Goal: Information Seeking & Learning: Learn about a topic

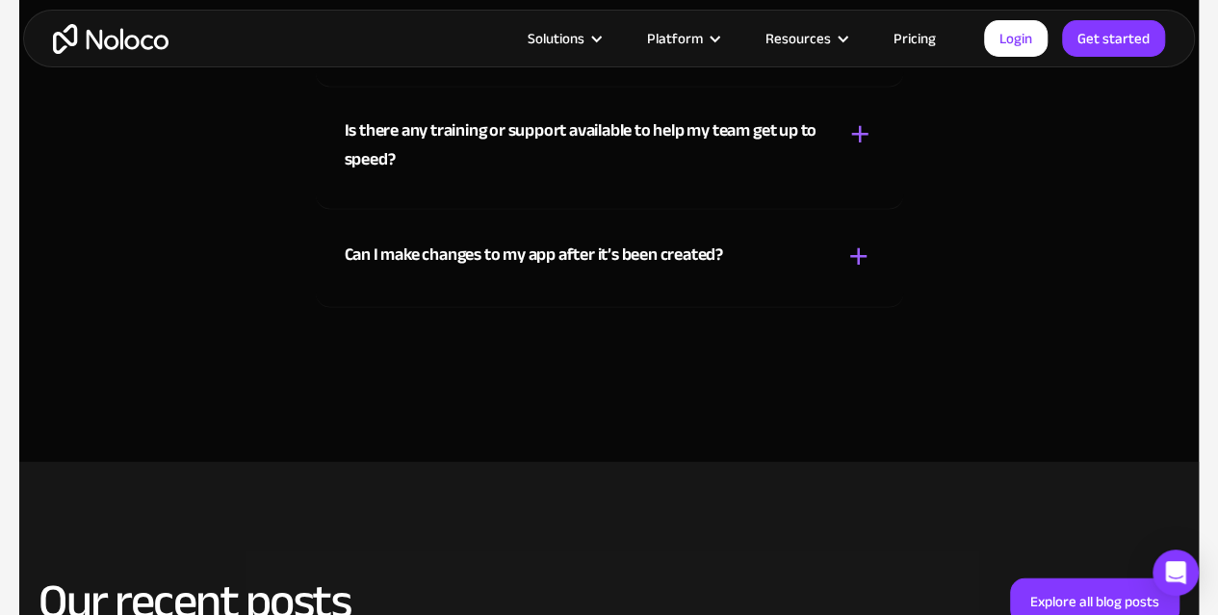
scroll to position [9660, 0]
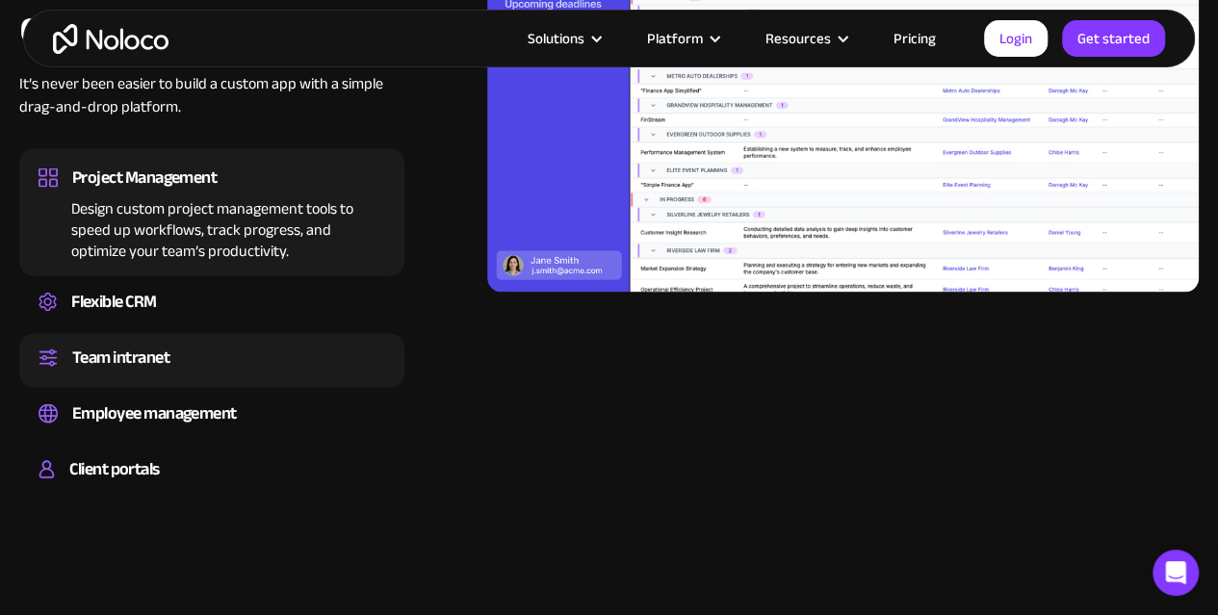
scroll to position [1864, 0]
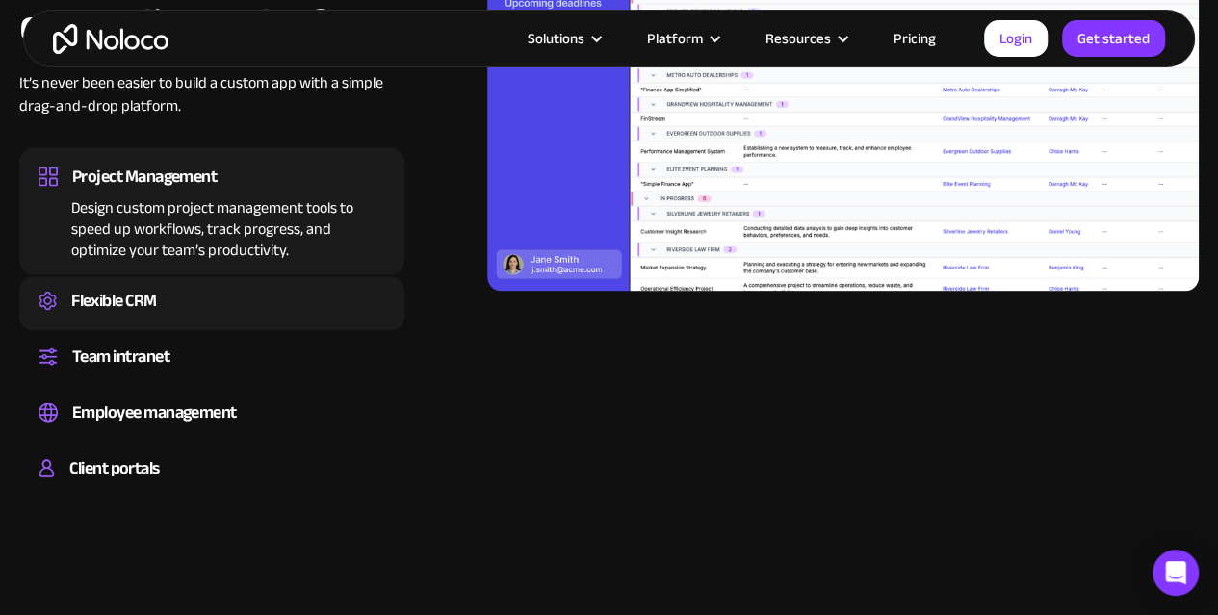
click at [187, 313] on div "Flexible CRM" at bounding box center [212, 301] width 347 height 29
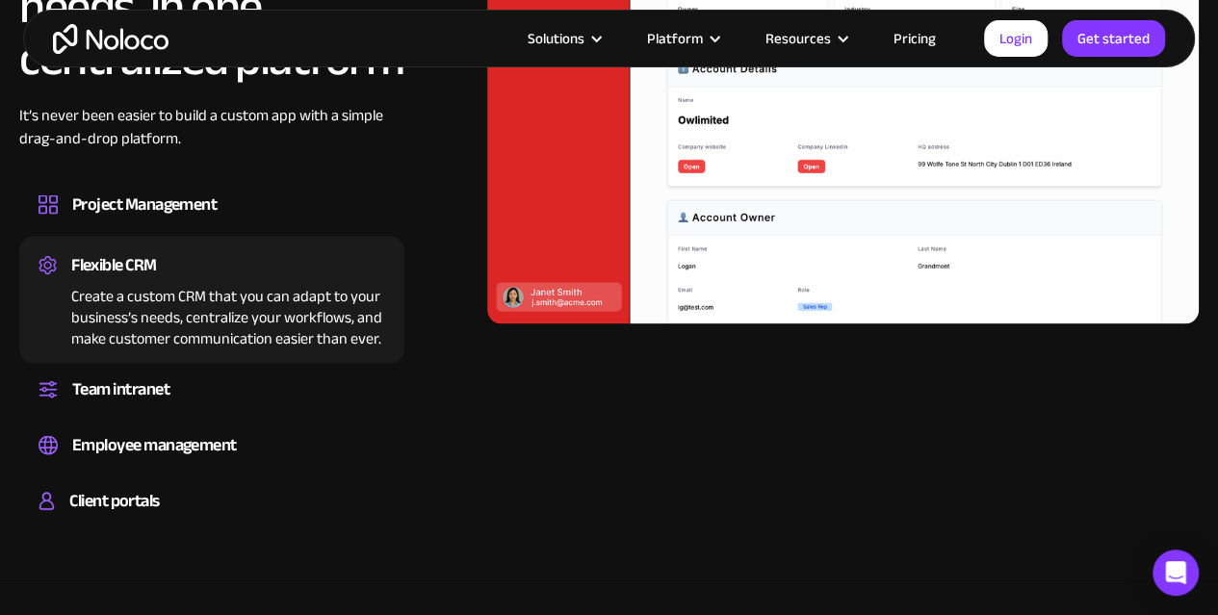
scroll to position [1832, 0]
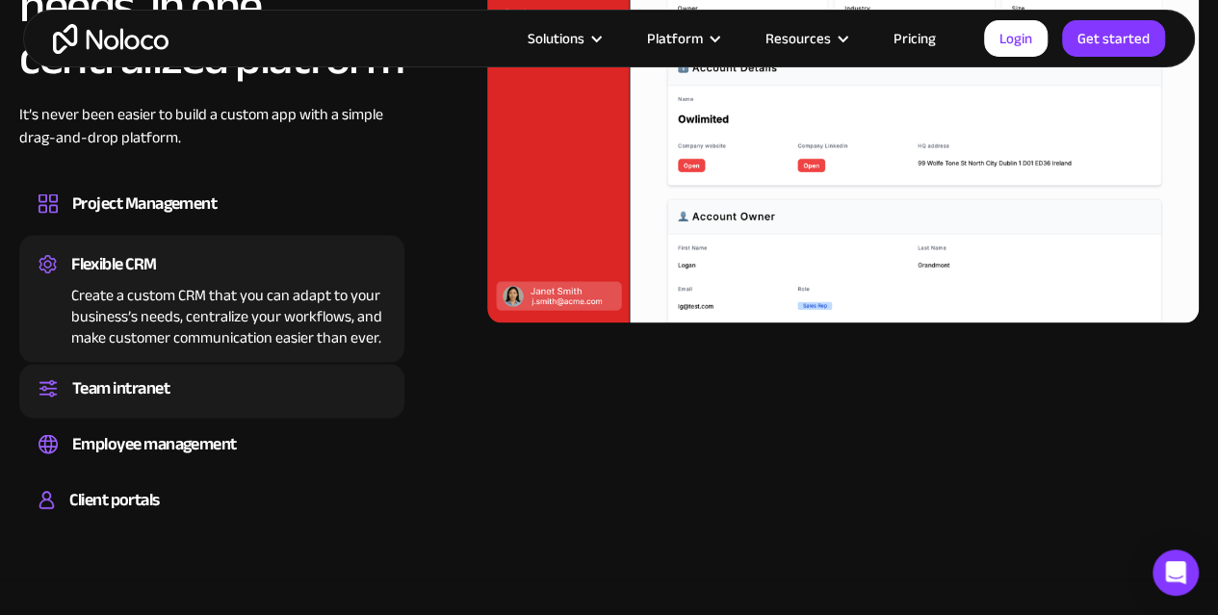
click at [120, 404] on div "Team intranet" at bounding box center [120, 389] width 97 height 29
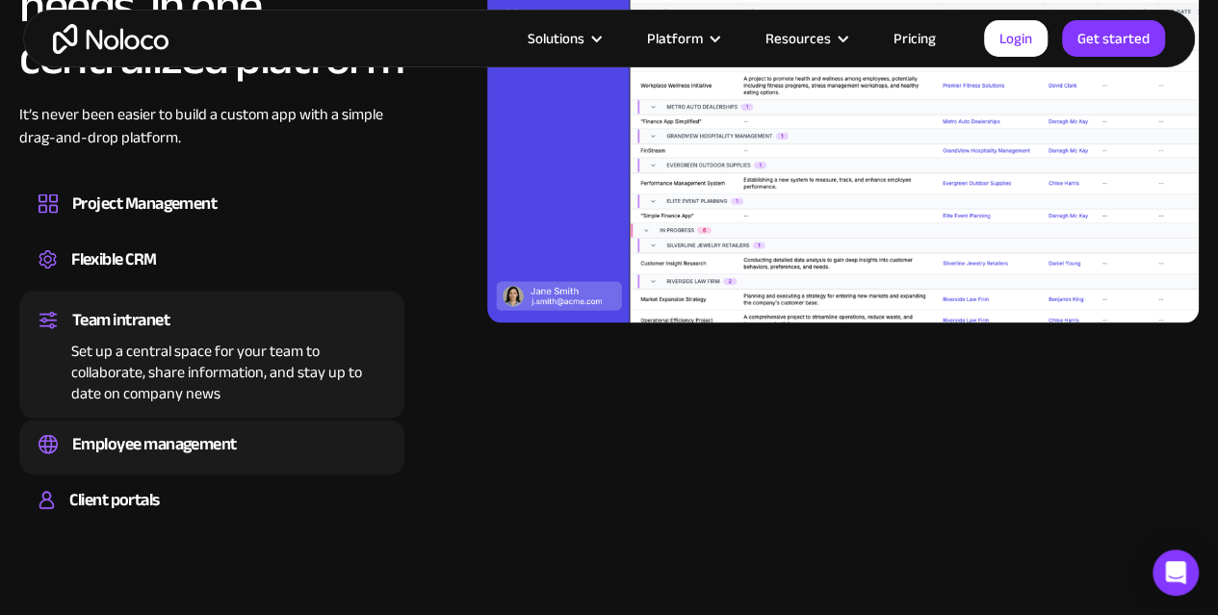
click at [224, 455] on div "Employee management" at bounding box center [154, 445] width 165 height 29
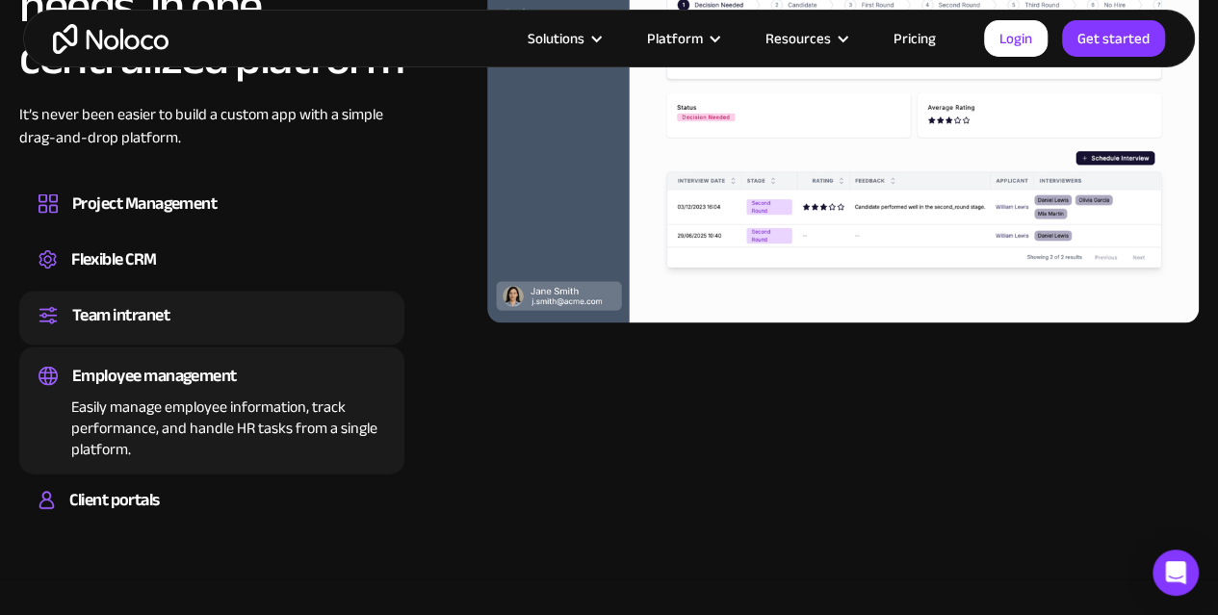
click at [177, 330] on div "Team intranet" at bounding box center [212, 315] width 347 height 29
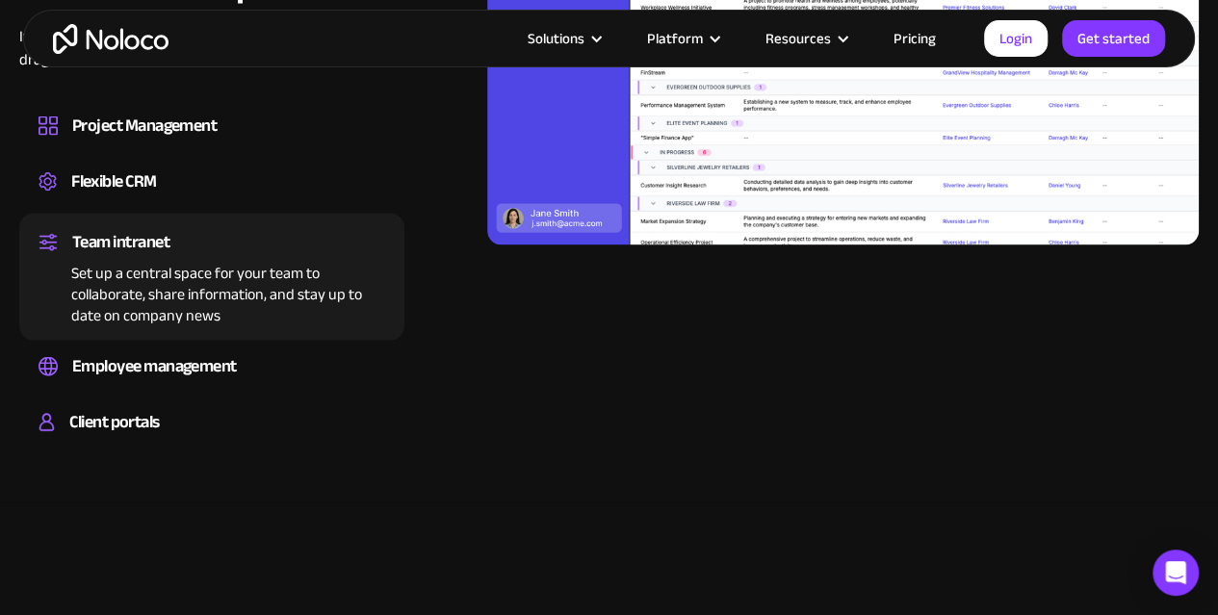
scroll to position [1911, 0]
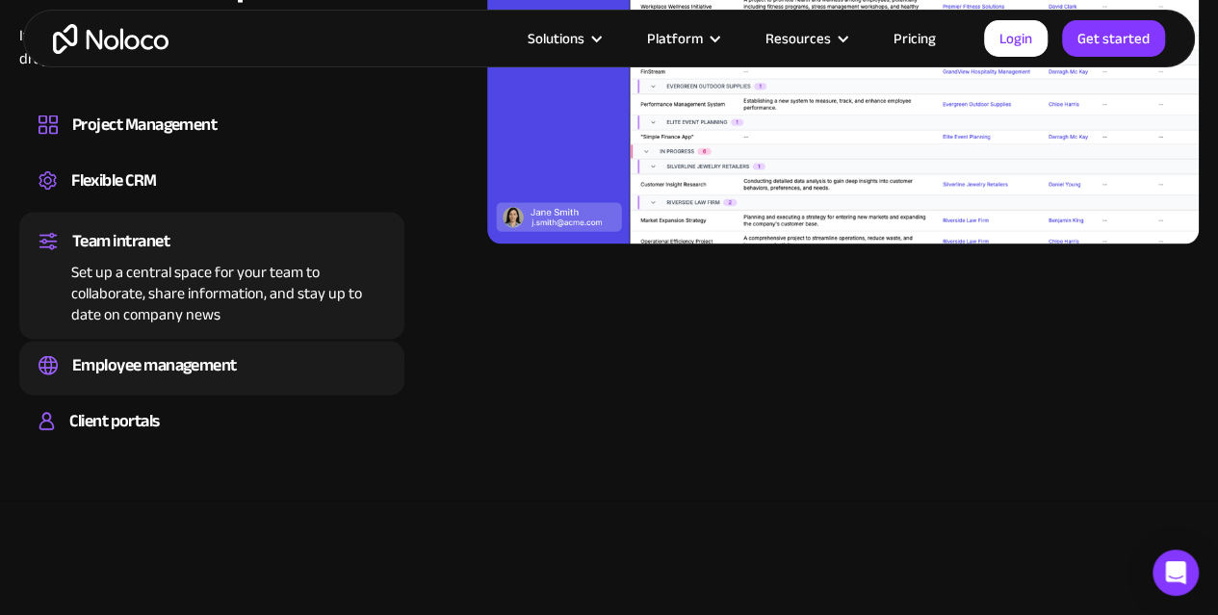
click at [229, 380] on div "Employee management" at bounding box center [154, 366] width 165 height 29
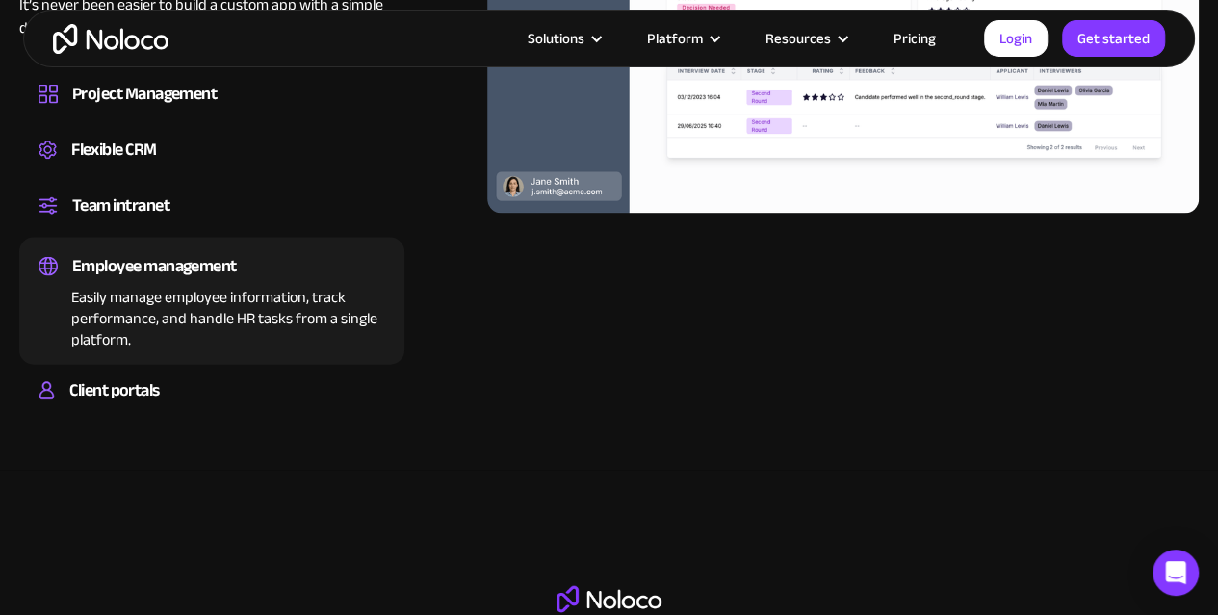
scroll to position [2015, 0]
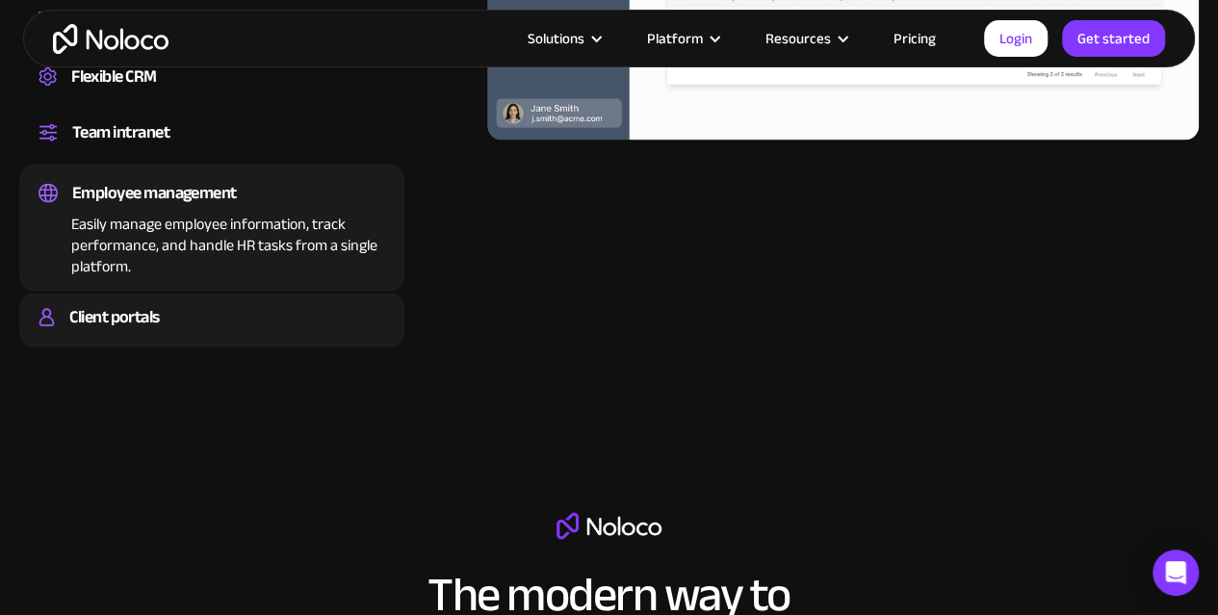
click at [144, 332] on div "Client portals" at bounding box center [114, 317] width 90 height 29
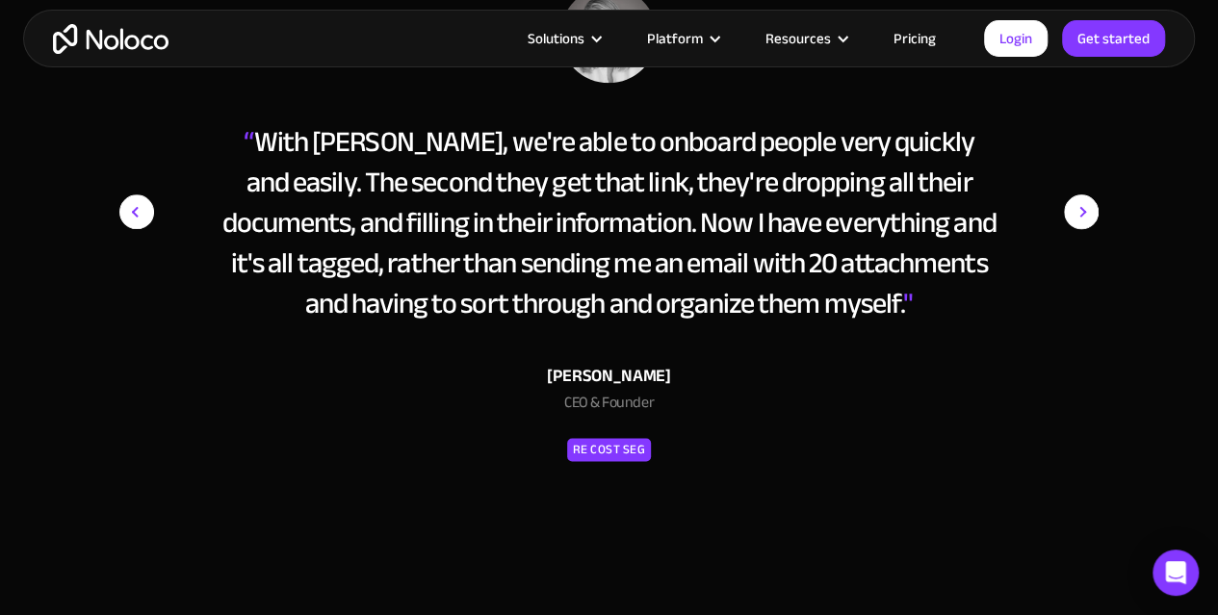
scroll to position [8425, 0]
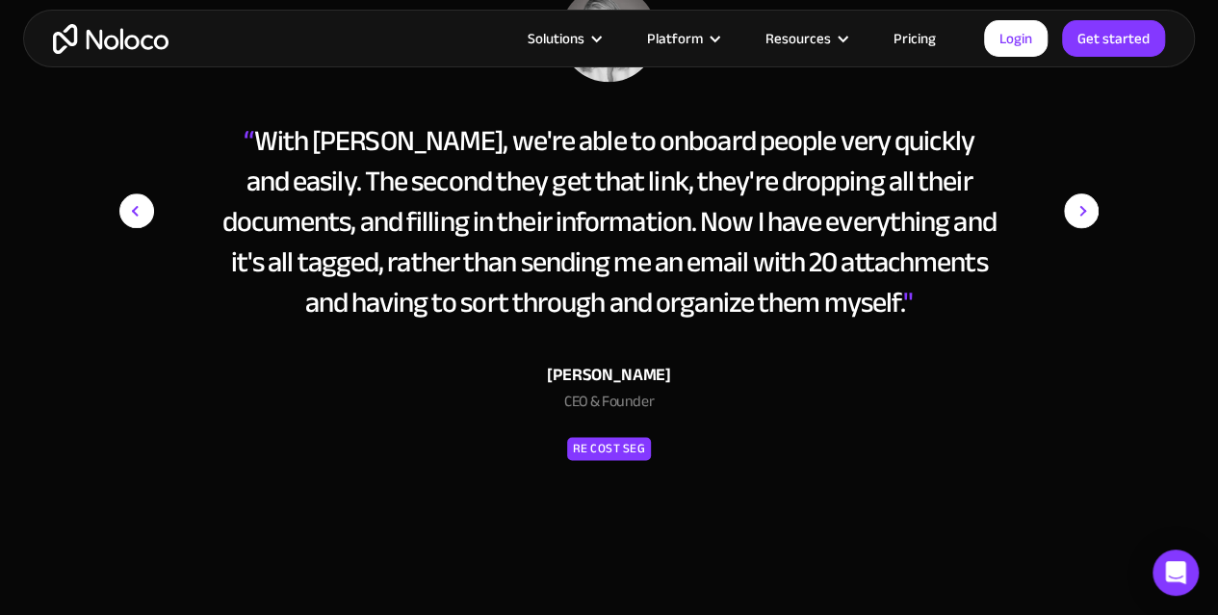
drag, startPoint x: 620, startPoint y: 414, endPoint x: 544, endPoint y: 338, distance: 107.6
click at [544, 323] on div "“ With [PERSON_NAME], we're able to onboard people very quickly and easily. The…" at bounding box center [609, 221] width 775 height 202
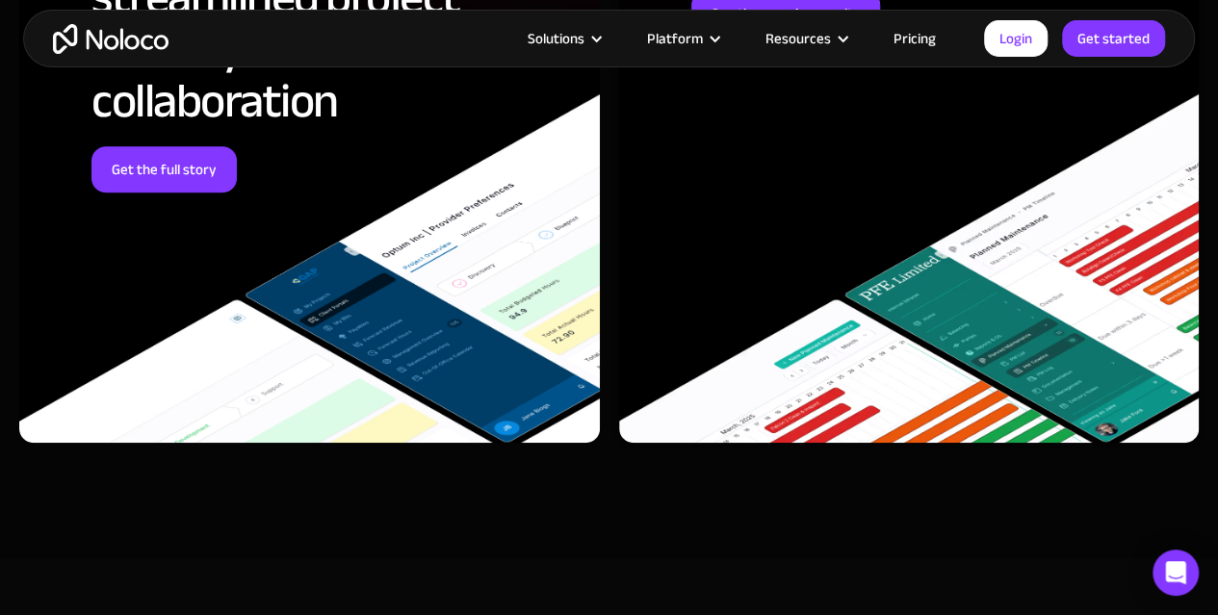
scroll to position [7761, 0]
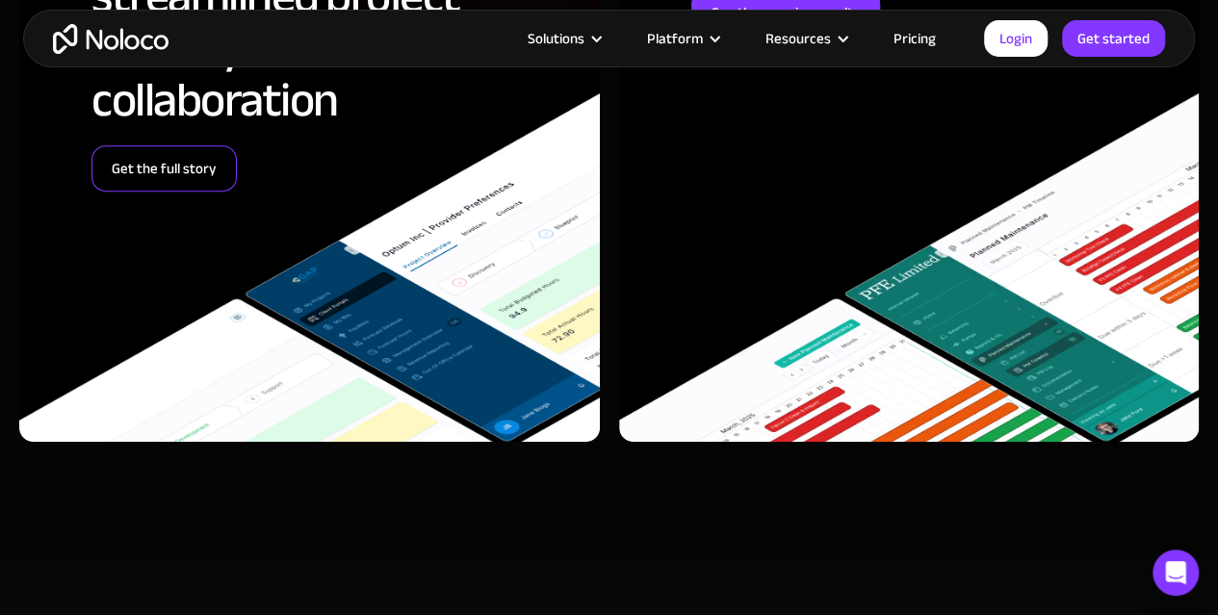
click at [148, 192] on link "Get the full story" at bounding box center [163, 168] width 145 height 46
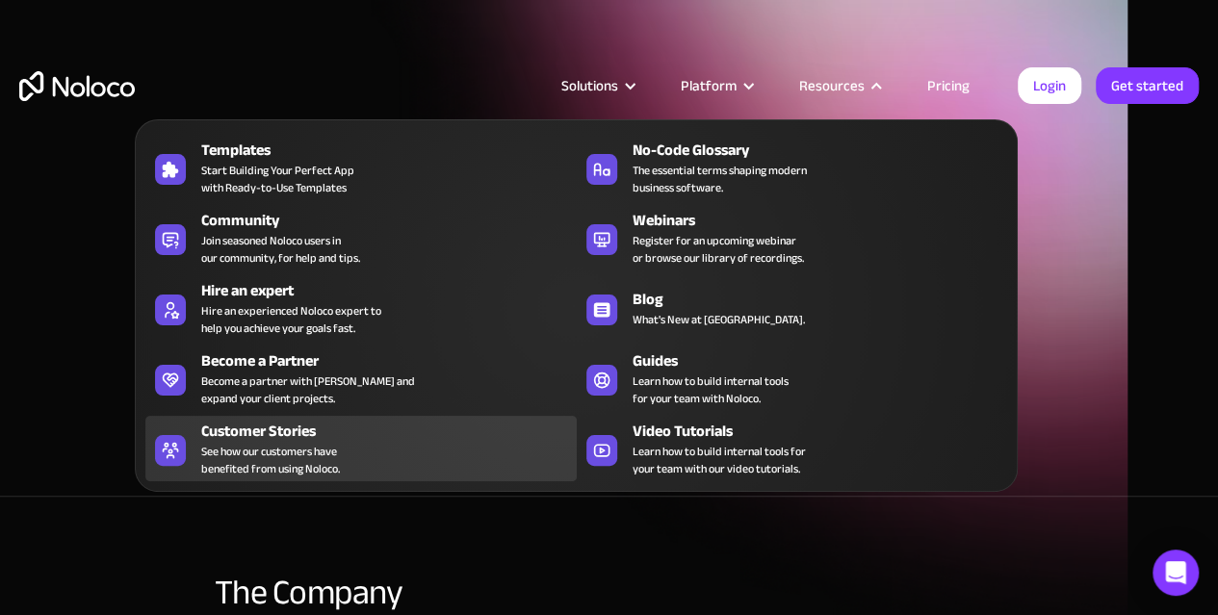
click at [384, 429] on div "Customer Stories" at bounding box center [392, 431] width 383 height 23
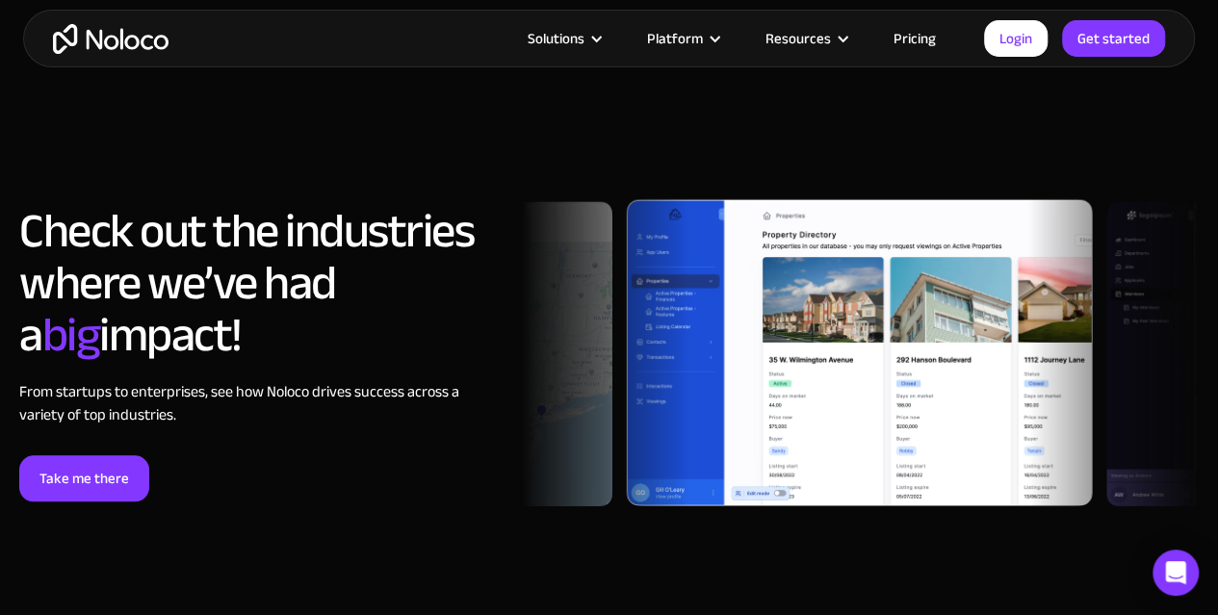
scroll to position [4334, 0]
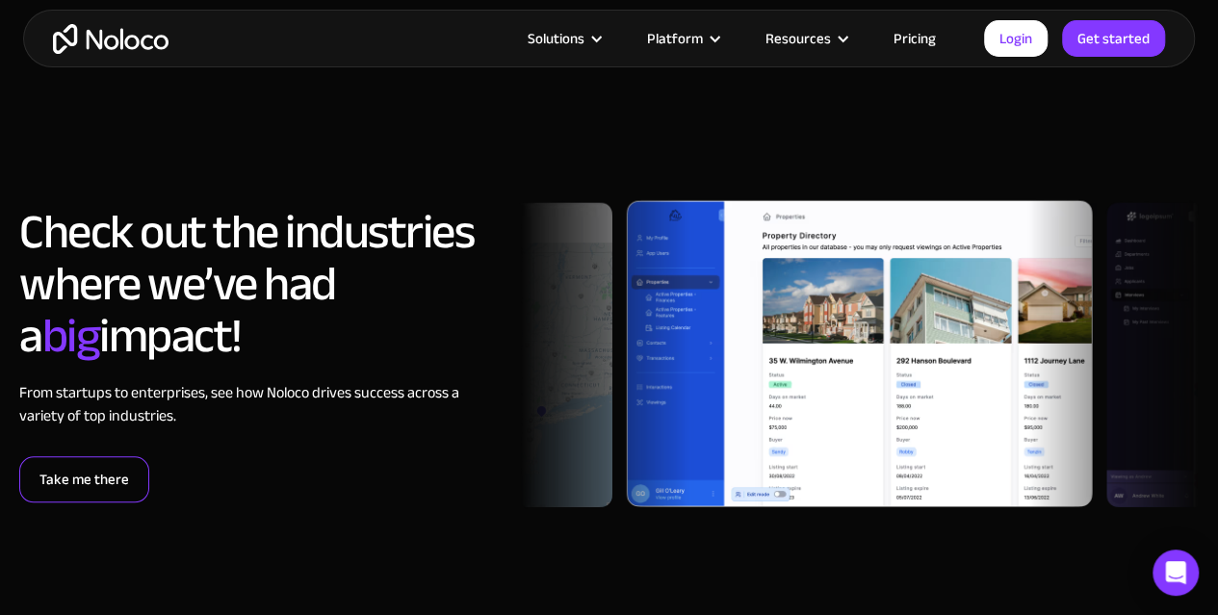
click at [91, 465] on link "Take me there" at bounding box center [84, 480] width 130 height 46
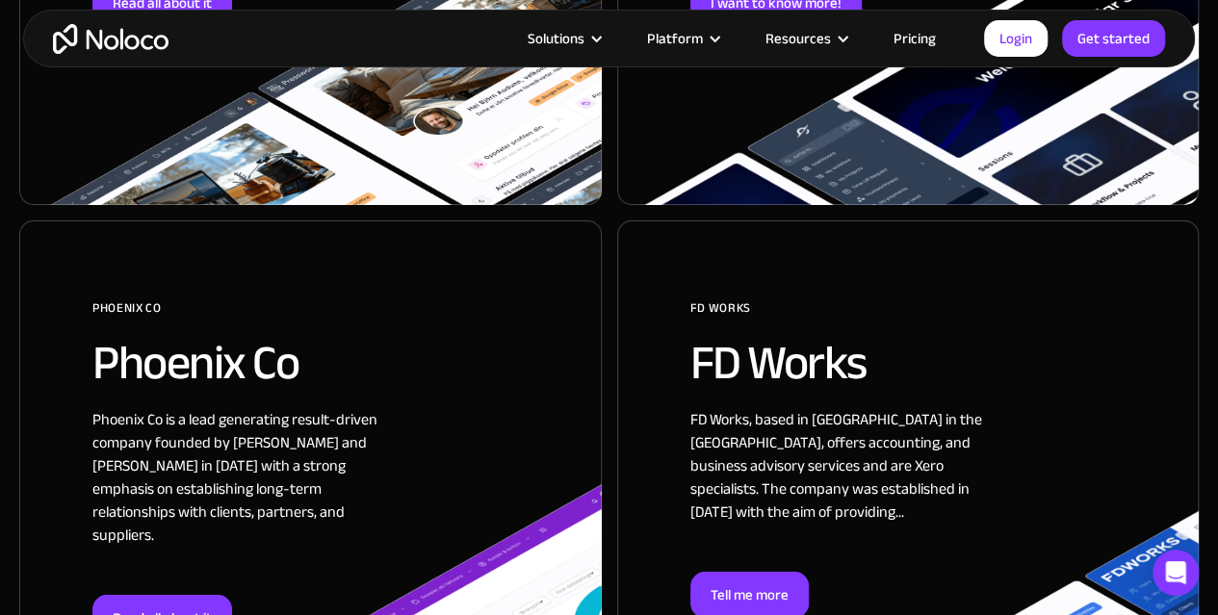
scroll to position [2007, 0]
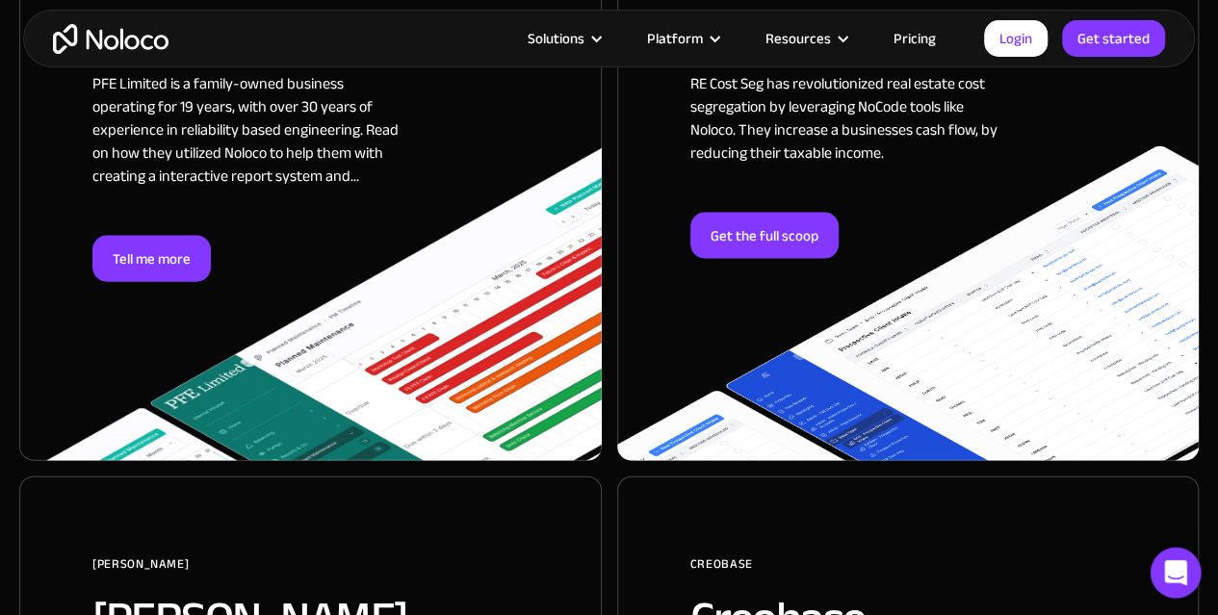
click at [1163, 572] on div "Open Intercom Messenger" at bounding box center [1176, 573] width 51 height 51
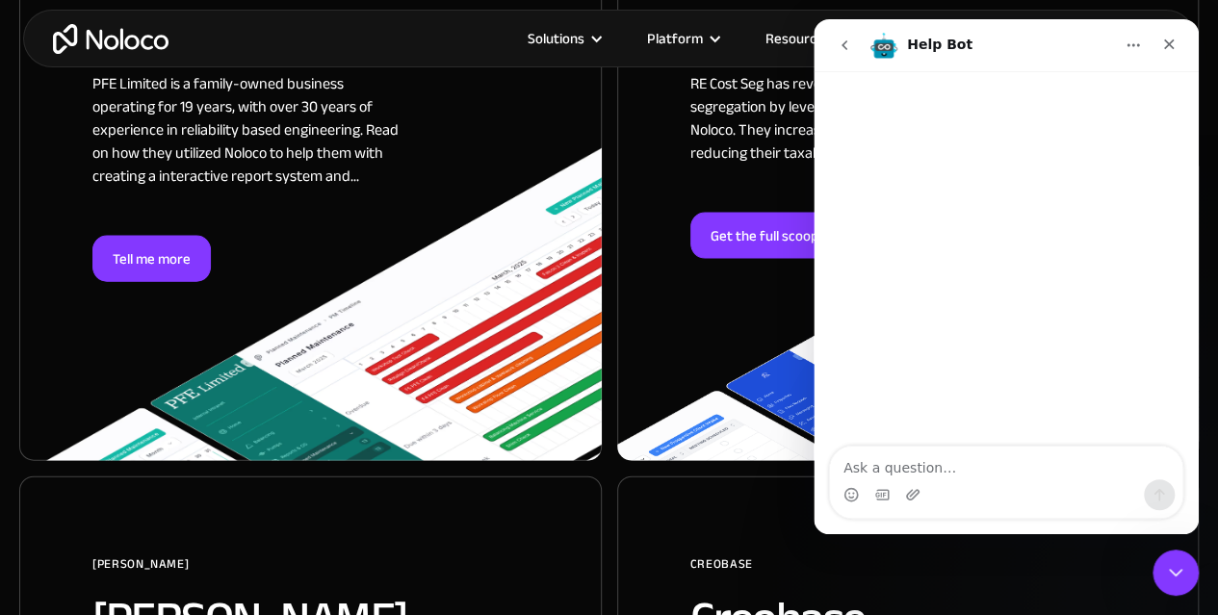
scroll to position [0, 0]
